Goal: Task Accomplishment & Management: Use online tool/utility

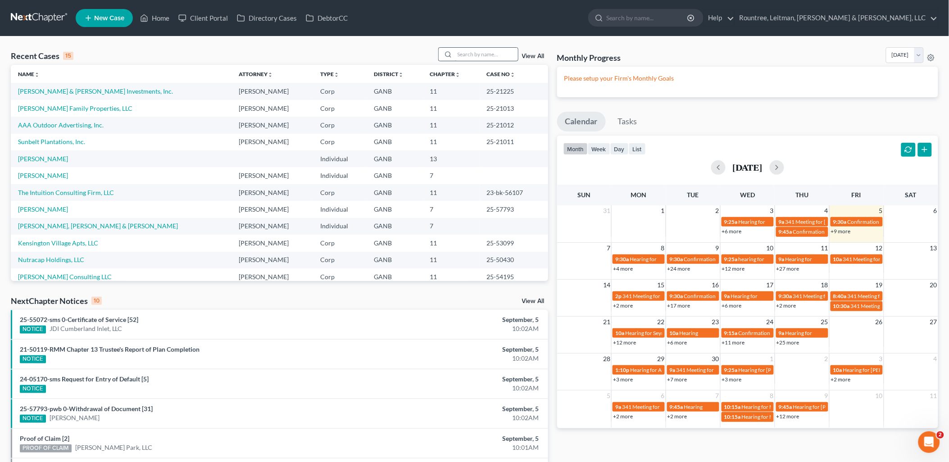
click at [475, 59] on input "search" at bounding box center [486, 54] width 63 height 13
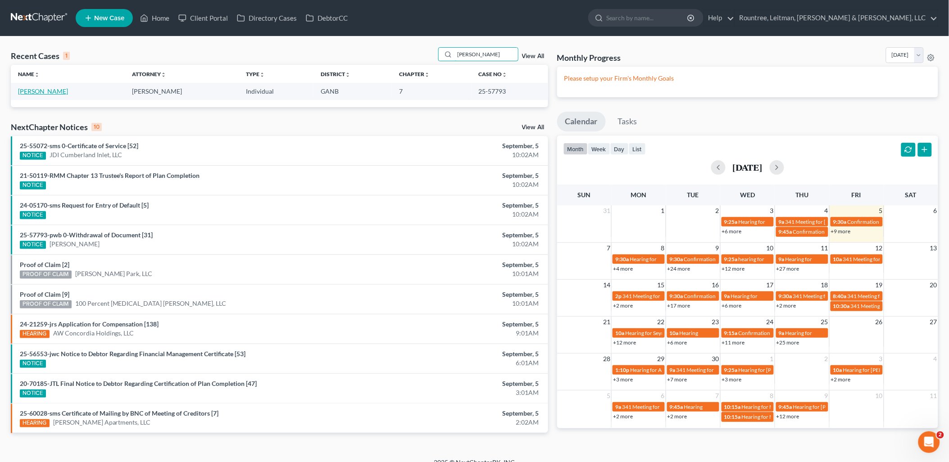
type input "[PERSON_NAME]"
click at [60, 94] on link "[PERSON_NAME]" at bounding box center [43, 91] width 50 height 8
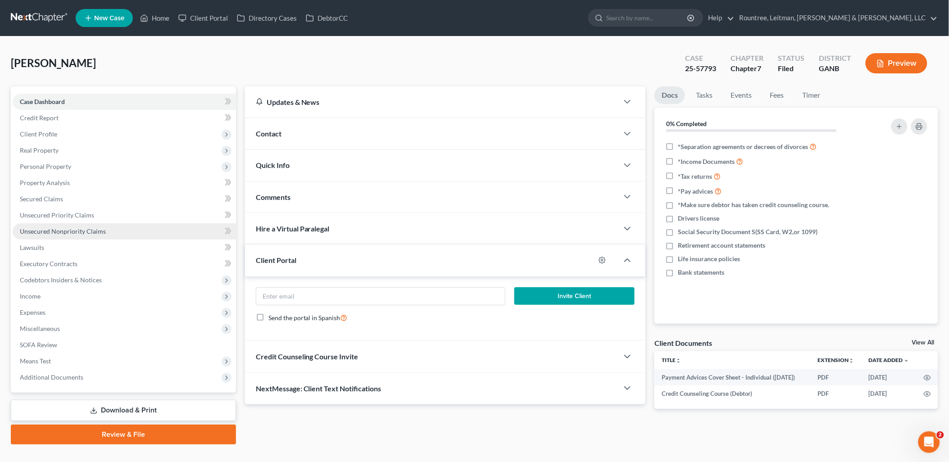
click at [78, 230] on span "Unsecured Nonpriority Claims" at bounding box center [63, 232] width 86 height 8
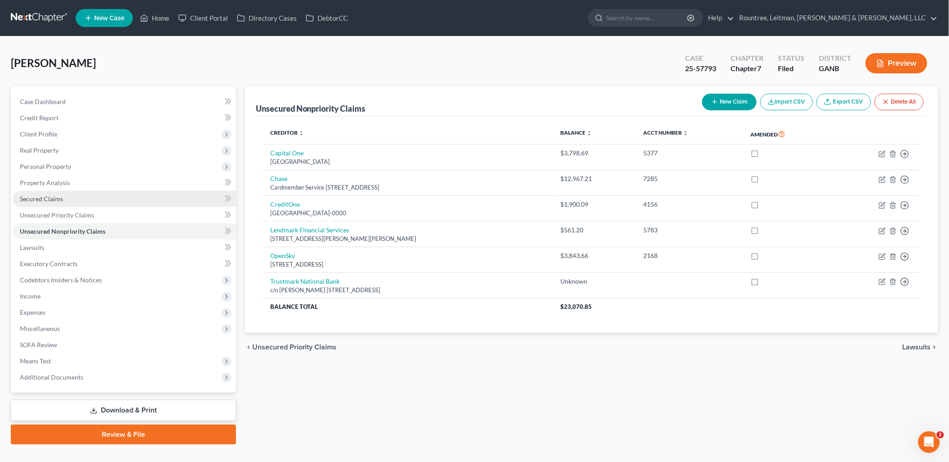
click at [79, 199] on link "Secured Claims" at bounding box center [125, 199] width 224 height 16
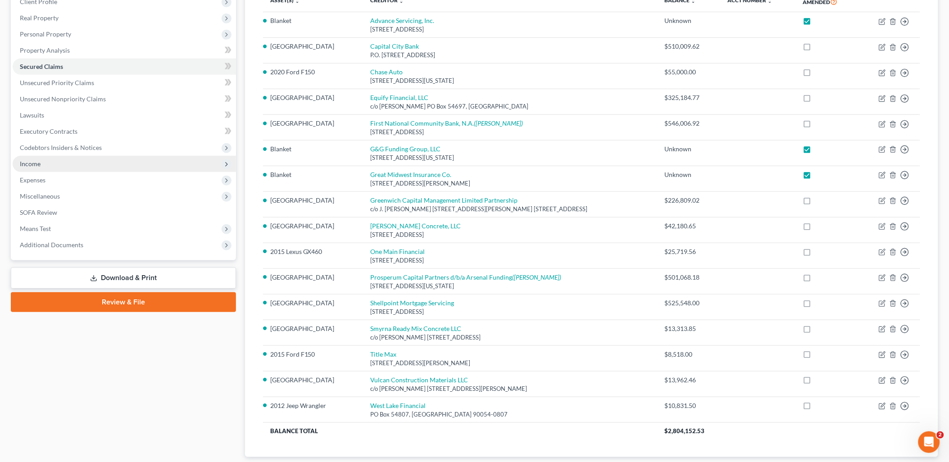
scroll to position [100, 0]
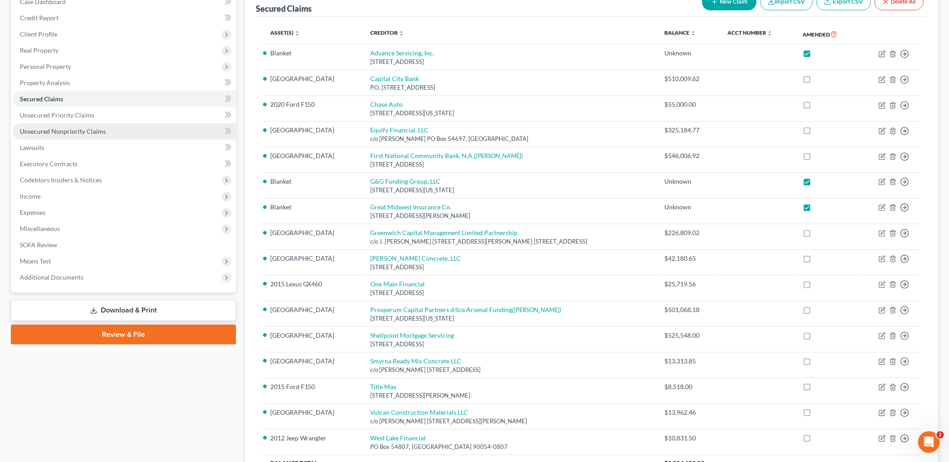
click at [59, 134] on span "Unsecured Nonpriority Claims" at bounding box center [63, 132] width 86 height 8
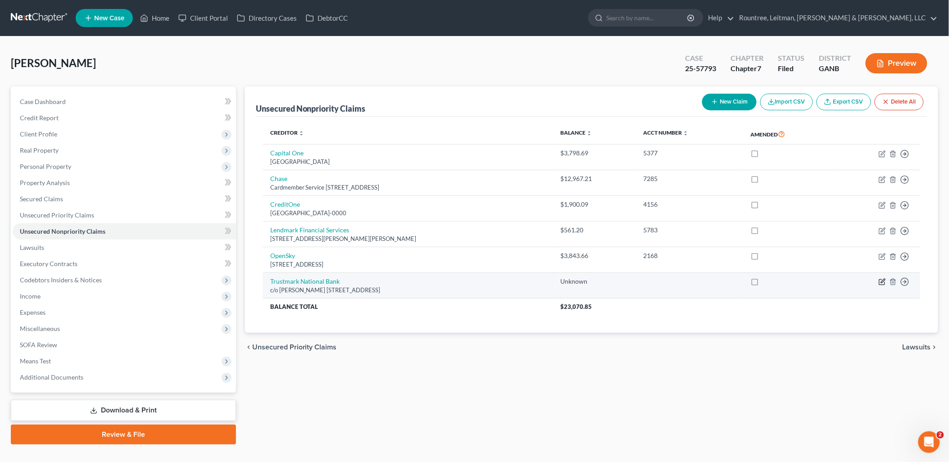
click at [882, 282] on icon "button" at bounding box center [883, 281] width 4 height 4
select select "10"
select select "0"
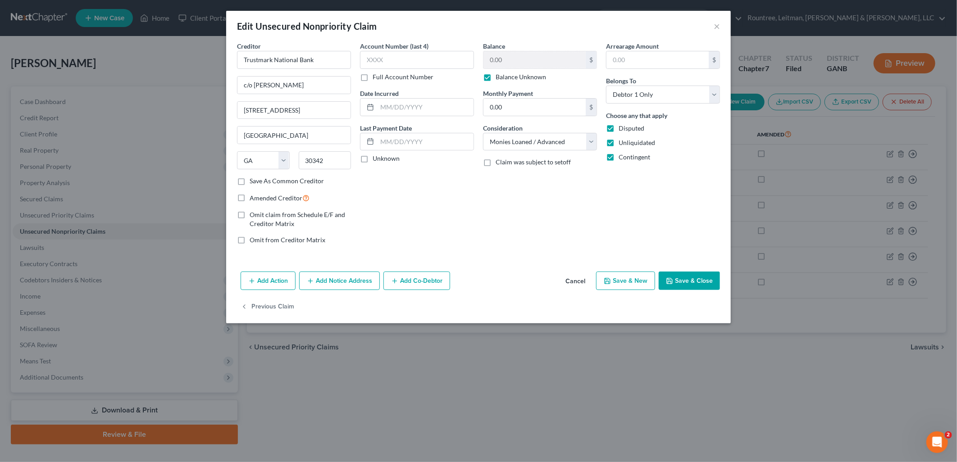
click at [574, 280] on button "Cancel" at bounding box center [575, 282] width 34 height 18
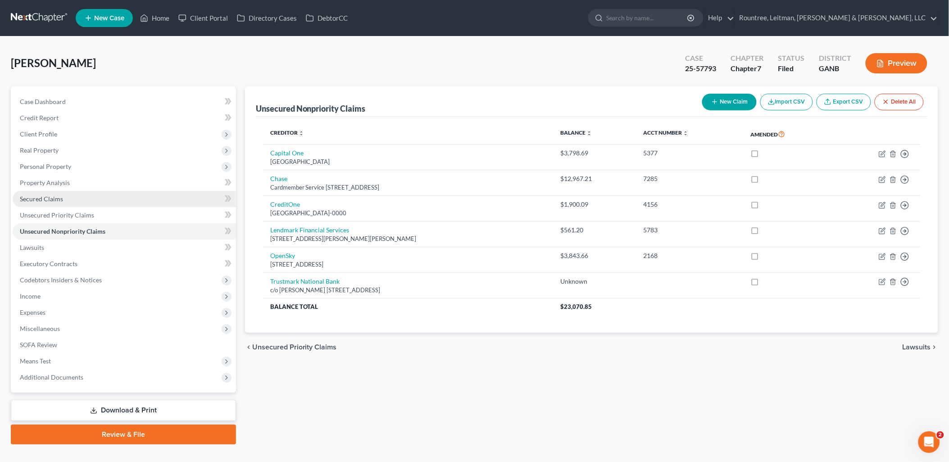
click at [113, 200] on link "Secured Claims" at bounding box center [125, 199] width 224 height 16
